Goal: Information Seeking & Learning: Learn about a topic

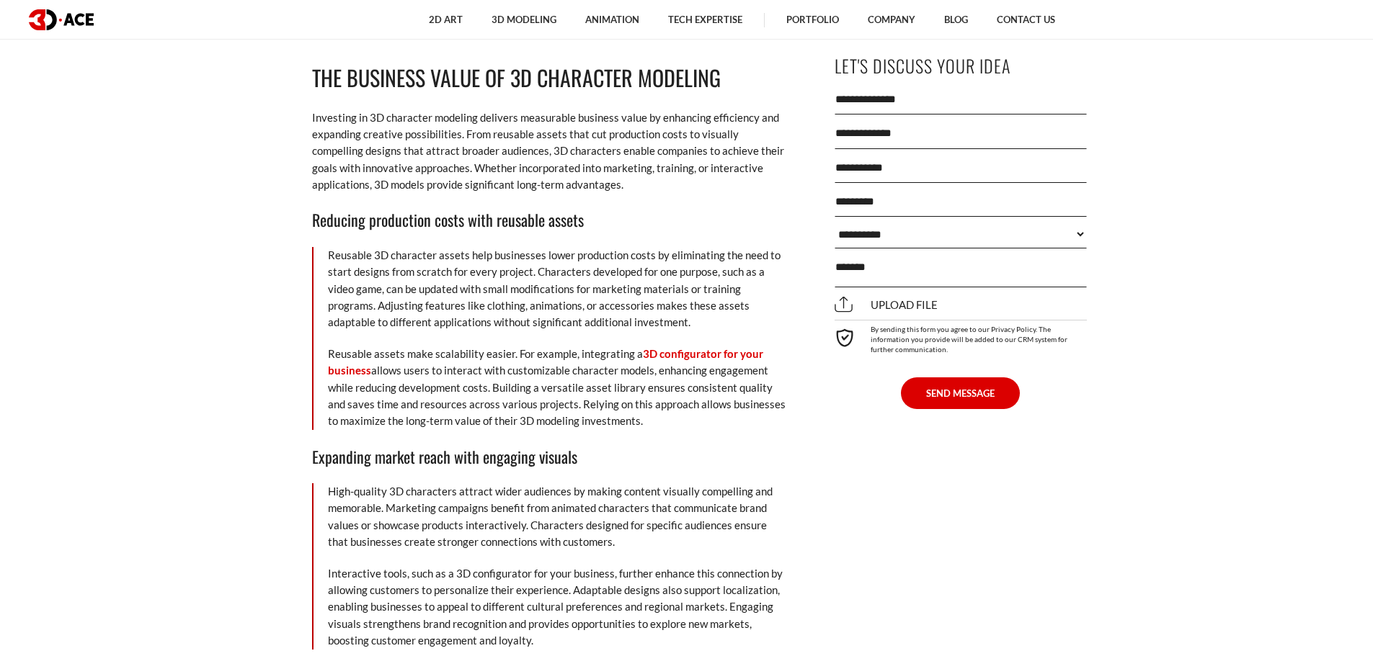
scroll to position [7926, 0]
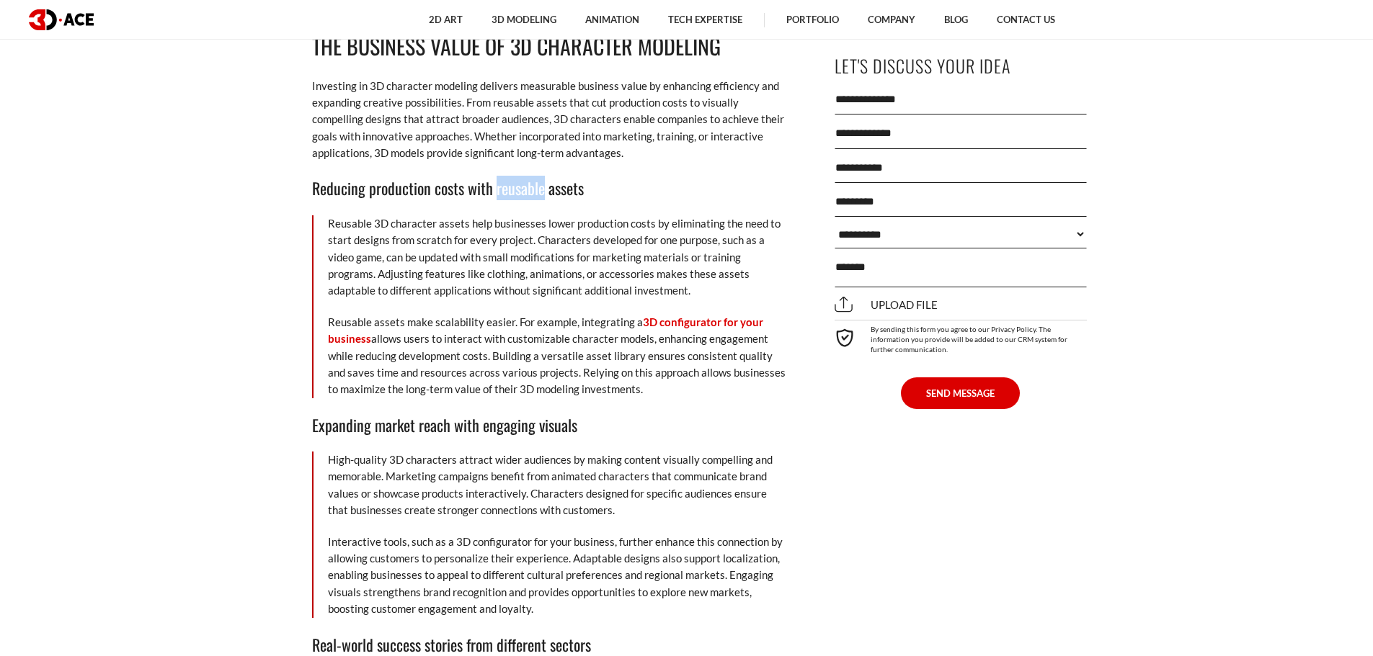
drag, startPoint x: 496, startPoint y: 178, endPoint x: 543, endPoint y: 177, distance: 47.6
click at [543, 177] on h3 "Reducing production costs with reusable assets" at bounding box center [550, 188] width 476 height 24
click at [639, 176] on h3 "Reducing production costs with reusable assets" at bounding box center [550, 188] width 476 height 24
drag, startPoint x: 498, startPoint y: 171, endPoint x: 535, endPoint y: 171, distance: 36.8
click at [535, 176] on h3 "Reducing production costs with reusable assets" at bounding box center [550, 188] width 476 height 24
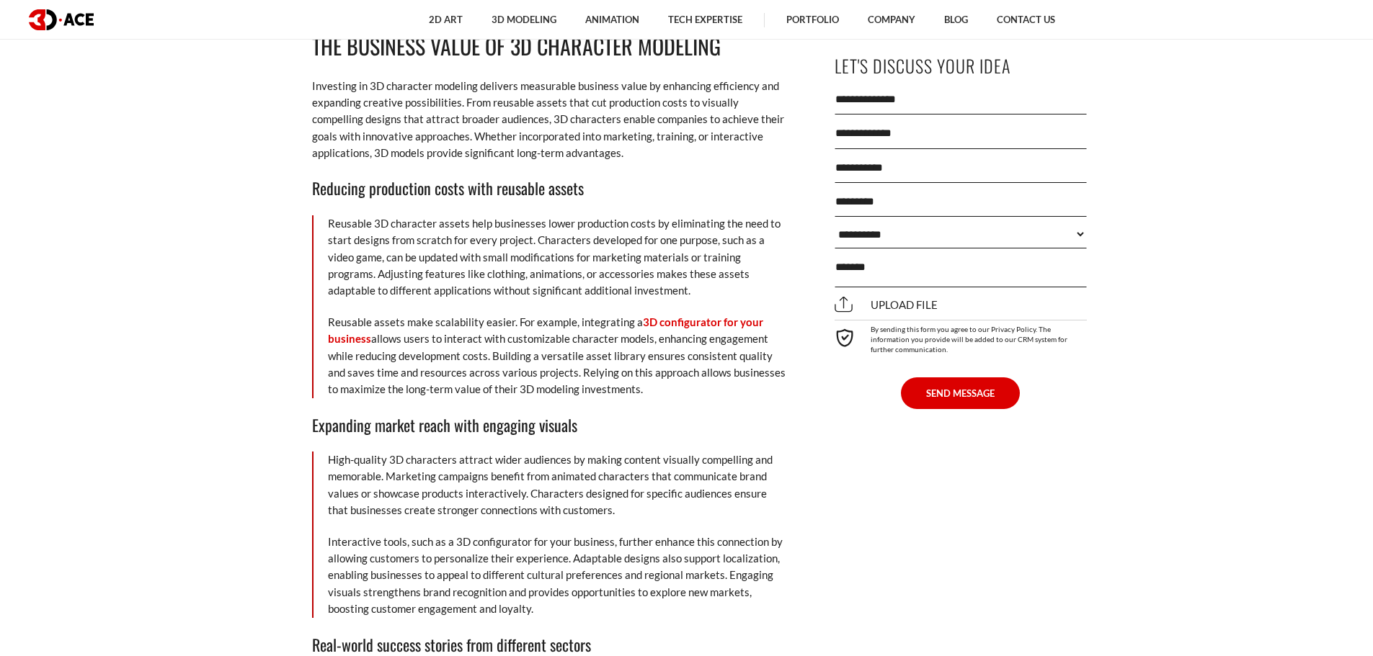
click at [536, 215] on p "Reusable 3D character assets help businesses lower production costs by eliminat…" at bounding box center [558, 257] width 460 height 84
drag, startPoint x: 561, startPoint y: 177, endPoint x: 543, endPoint y: 174, distance: 18.1
click at [543, 176] on h3 "Reducing production costs with reusable assets" at bounding box center [550, 188] width 476 height 24
click at [540, 215] on p "Reusable 3D character assets help businesses lower production costs by eliminat…" at bounding box center [558, 257] width 460 height 84
drag, startPoint x: 496, startPoint y: 173, endPoint x: 543, endPoint y: 174, distance: 46.9
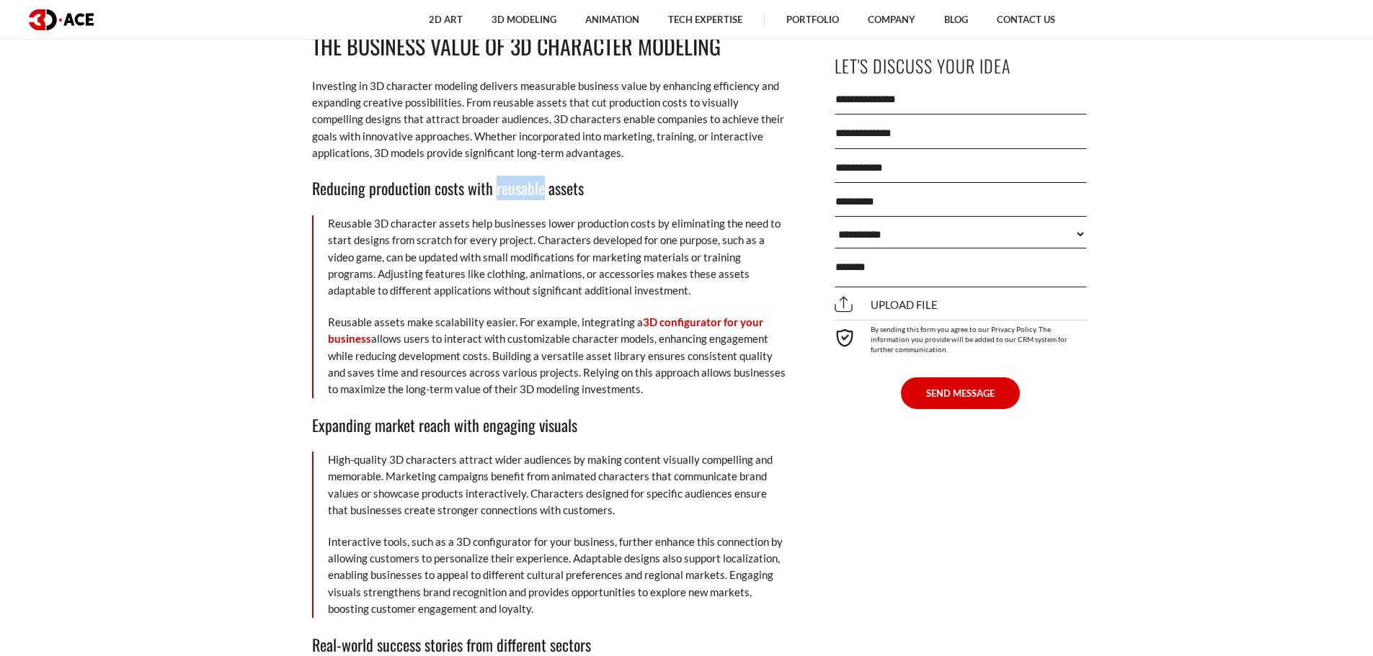
click at [543, 176] on h3 "Reducing production costs with reusable assets" at bounding box center [550, 188] width 476 height 24
copy h3 "reusable"
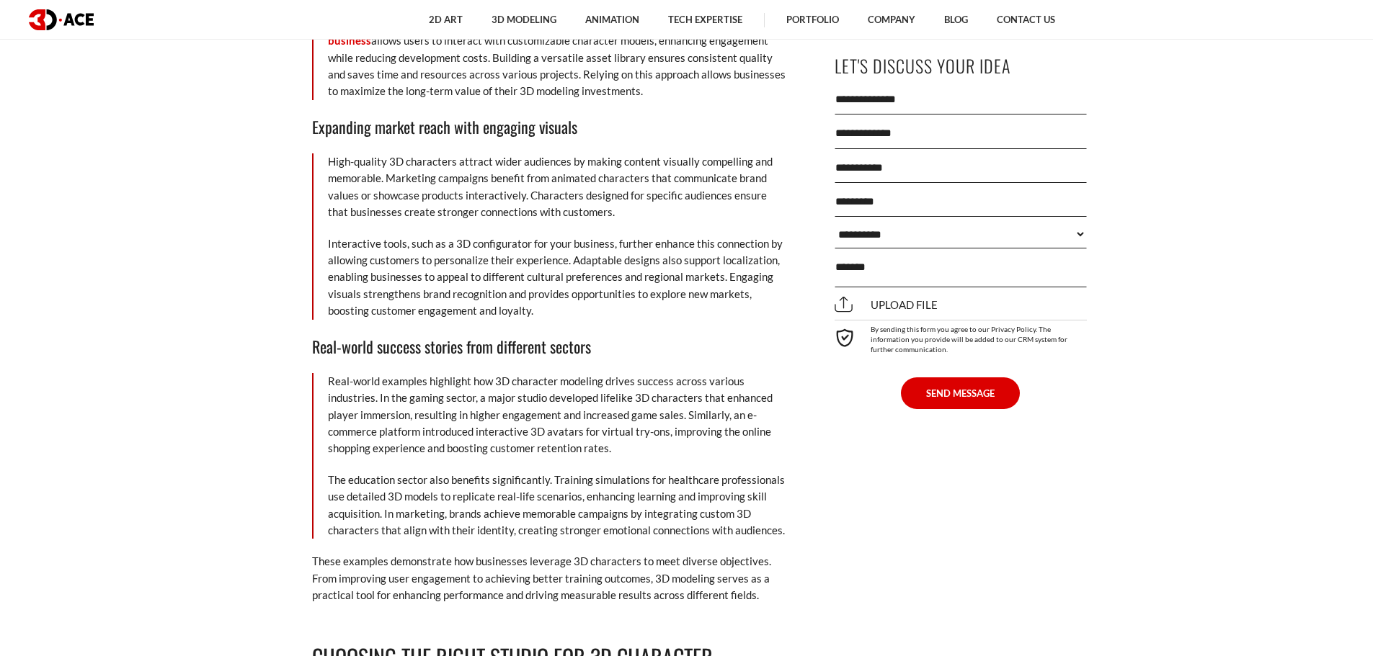
scroll to position [8214, 0]
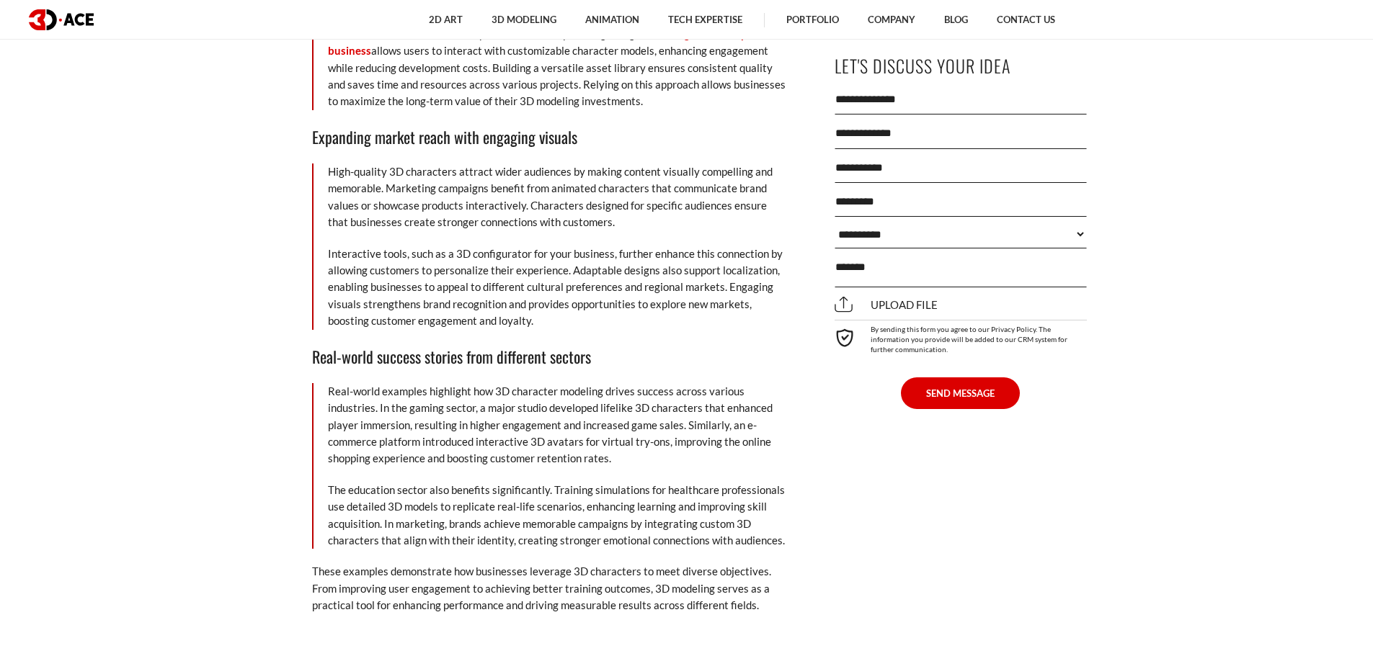
drag, startPoint x: 499, startPoint y: 311, endPoint x: 355, endPoint y: 325, distance: 145.5
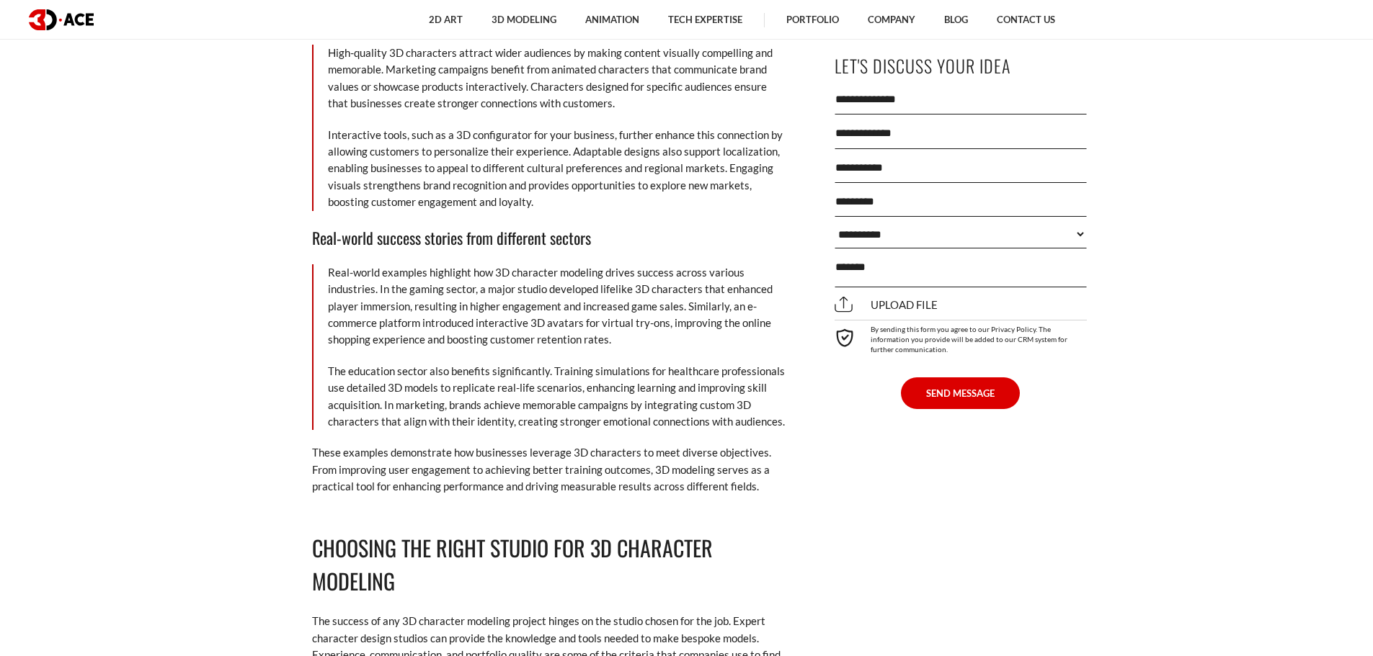
scroll to position [8358, 0]
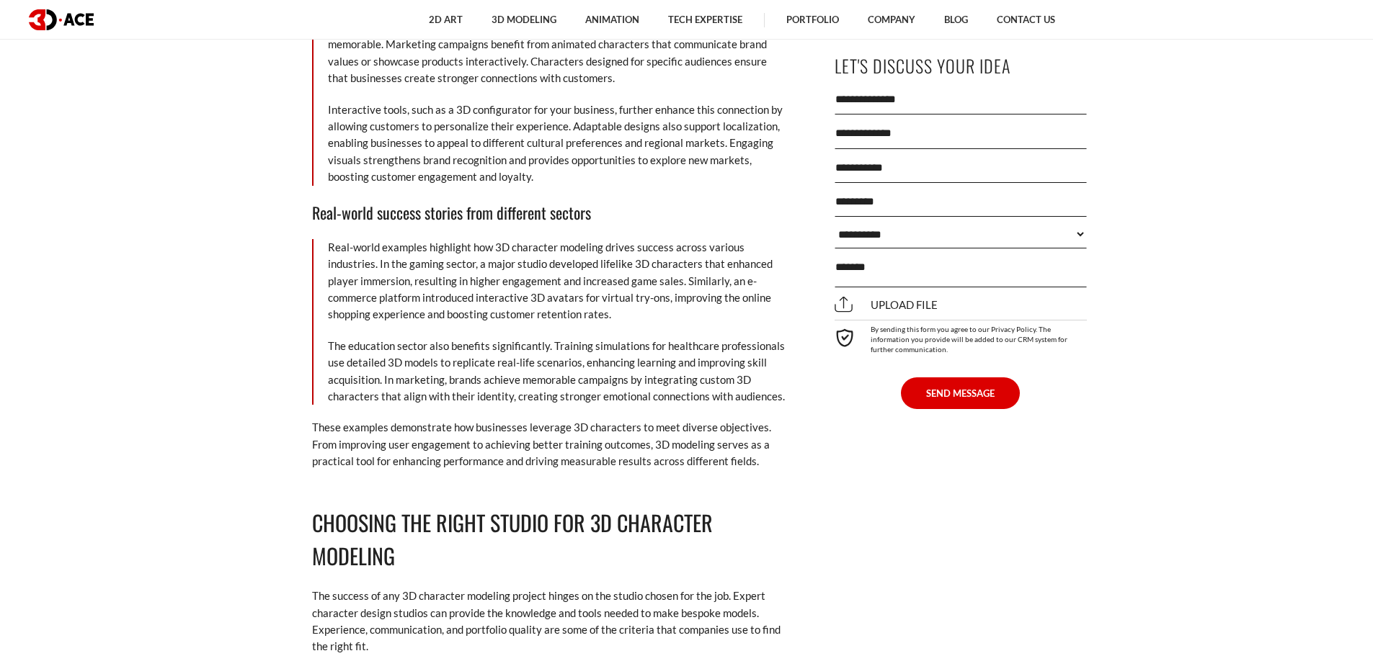
click at [429, 370] on p "The education sector also benefits significantly. Training simulations for heal…" at bounding box center [558, 372] width 460 height 68
drag, startPoint x: 327, startPoint y: 365, endPoint x: 380, endPoint y: 362, distance: 52.6
click at [380, 362] on p "The education sector also benefits significantly. Training simulations for heal…" at bounding box center [558, 372] width 460 height 68
copy p "acquisition"
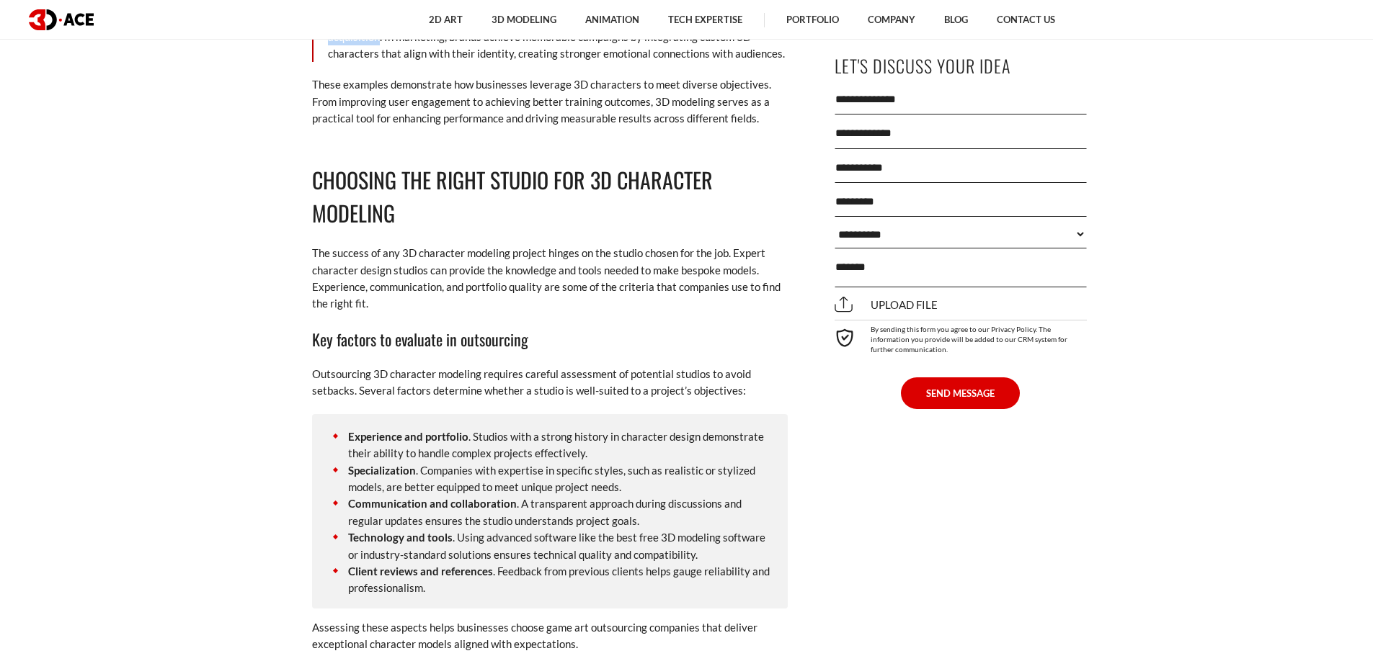
scroll to position [8718, 0]
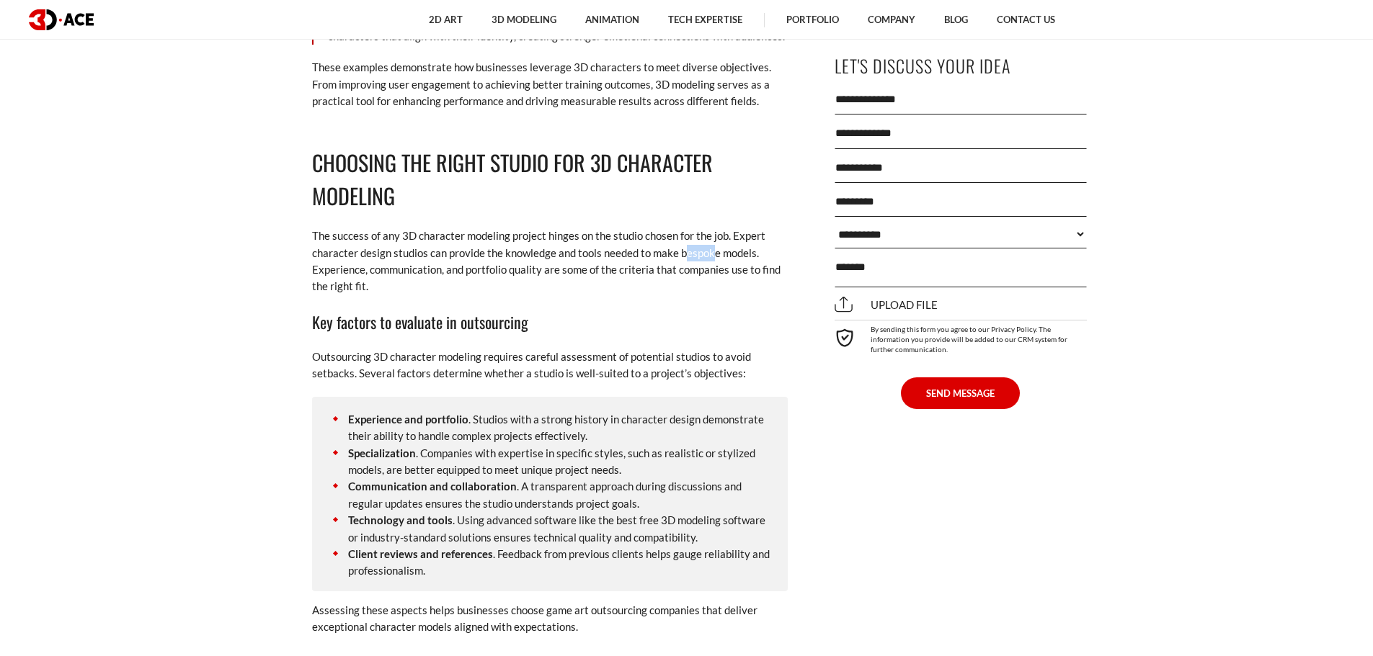
drag, startPoint x: 682, startPoint y: 238, endPoint x: 710, endPoint y: 235, distance: 28.2
click at [710, 235] on p "The success of any 3D character modeling project hinges on the studio chosen fo…" at bounding box center [550, 262] width 476 height 68
click at [722, 269] on p "The success of any 3D character modeling project hinges on the studio chosen fo…" at bounding box center [550, 262] width 476 height 68
drag, startPoint x: 679, startPoint y: 238, endPoint x: 718, endPoint y: 237, distance: 38.2
click at [718, 237] on p "The success of any 3D character modeling project hinges on the studio chosen fo…" at bounding box center [550, 262] width 476 height 68
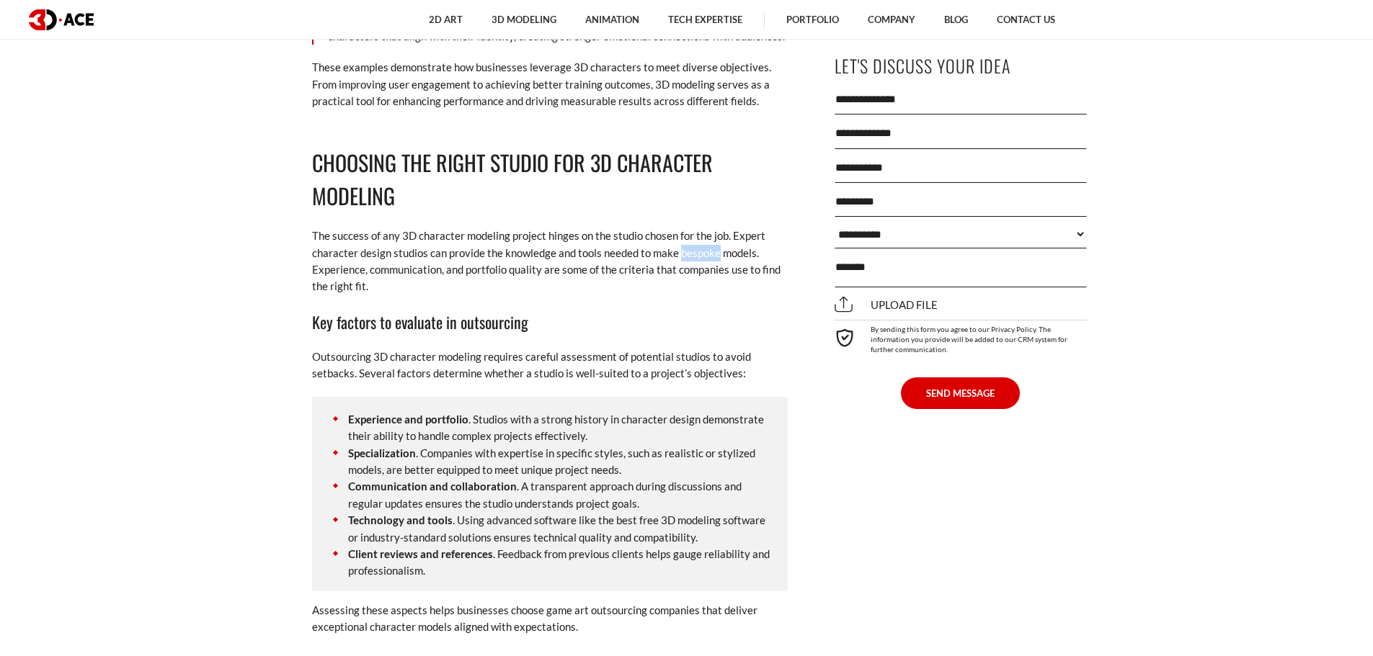
copy p "bespoke"
drag, startPoint x: 621, startPoint y: 253, endPoint x: 652, endPoint y: 249, distance: 31.2
click at [652, 249] on p "The success of any 3D character modeling project hinges on the studio chosen fo…" at bounding box center [550, 262] width 476 height 68
copy p "criteria"
